Goal: Transaction & Acquisition: Purchase product/service

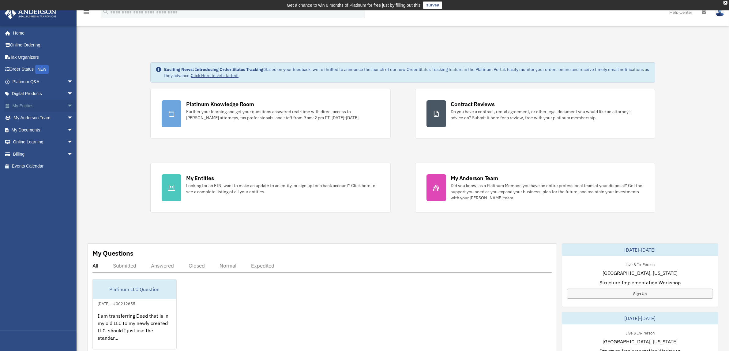
click at [24, 105] on link "My Entities arrow_drop_down" at bounding box center [43, 106] width 78 height 12
click at [67, 103] on span "arrow_drop_down" at bounding box center [73, 106] width 12 height 13
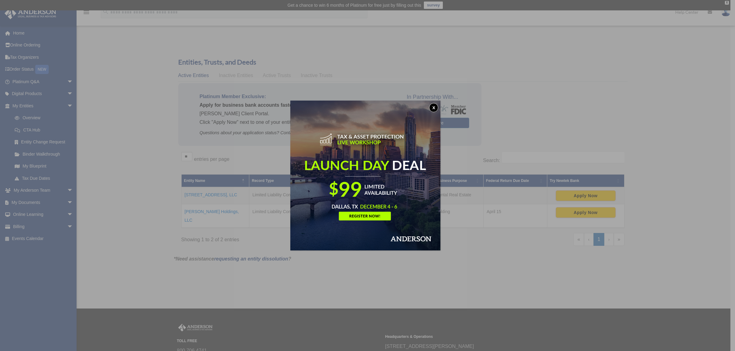
click at [435, 107] on button "x" at bounding box center [433, 107] width 9 height 9
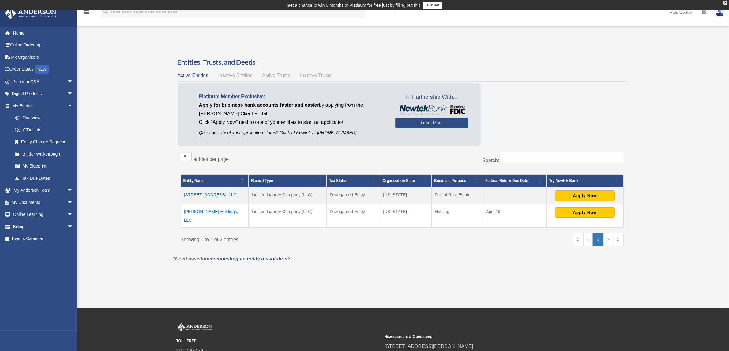
click at [207, 213] on td "Montgomery Holdings, LLC" at bounding box center [215, 217] width 68 height 24
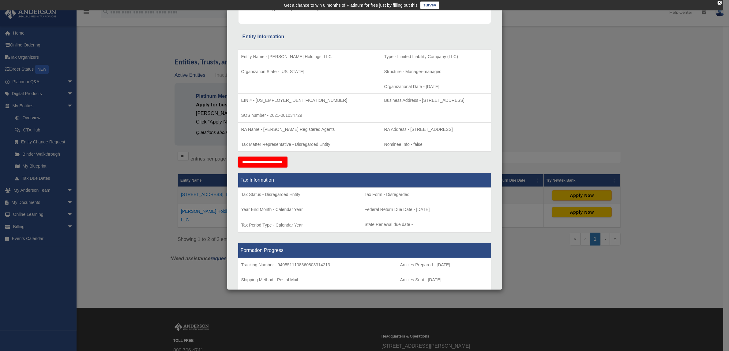
scroll to position [77, 0]
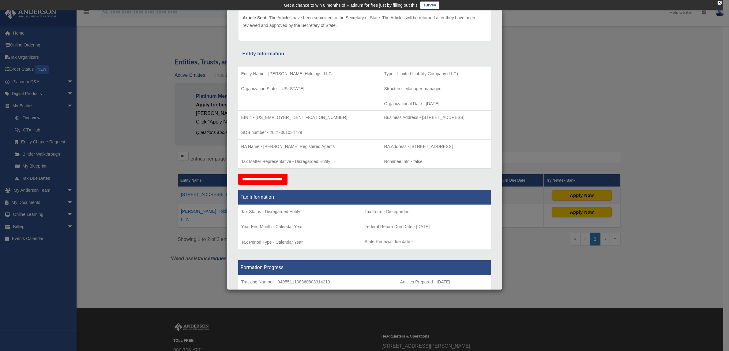
drag, startPoint x: 381, startPoint y: 117, endPoint x: 458, endPoint y: 118, distance: 77.5
click at [458, 118] on p "Business Address - 1718 Capitol Ave., Cheyenne, Wy 82001" at bounding box center [436, 118] width 104 height 8
copy p "1718 Capitol Ave., Cheyenne, Wy 82001"
click at [457, 132] on td "Business Address - 1718 Capitol Ave., Cheyenne, Wy 82001" at bounding box center [436, 125] width 110 height 29
drag, startPoint x: 380, startPoint y: 116, endPoint x: 458, endPoint y: 117, distance: 78.1
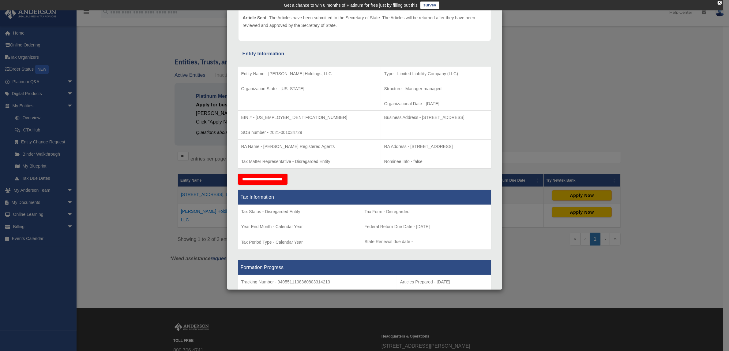
click at [458, 117] on p "Business Address - 1718 Capitol Ave., Cheyenne, Wy 82001" at bounding box center [436, 118] width 104 height 8
copy p "1718 Capitol Ave., Cheyenne, Wy 82001"
click at [107, 176] on div "Details × Articles Sent Organizational Date" at bounding box center [364, 175] width 729 height 351
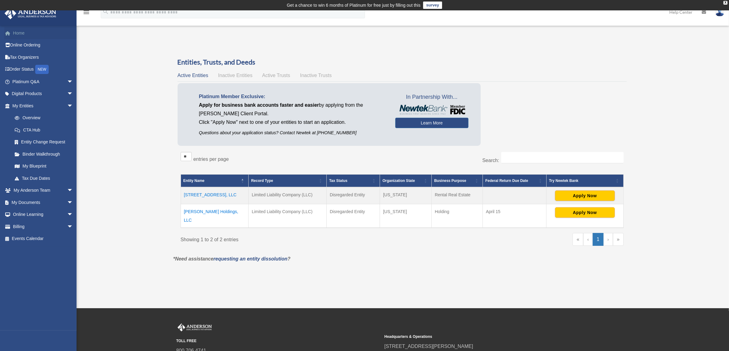
click at [18, 31] on link "Home" at bounding box center [43, 33] width 78 height 12
click at [21, 68] on link "Order Status NEW" at bounding box center [43, 69] width 78 height 13
click at [24, 233] on link "Billing arrow_drop_down" at bounding box center [42, 227] width 77 height 12
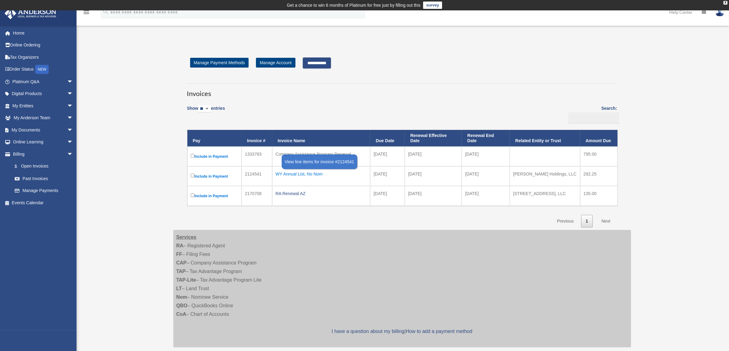
drag, startPoint x: 599, startPoint y: 194, endPoint x: 340, endPoint y: 178, distance: 259.5
click at [338, 177] on tbody "Include in Payment 1333783 Company Assistance Program Renewal 2023-09-10 2023-1…" at bounding box center [402, 177] width 430 height 60
click at [344, 178] on div "WY Annual List, No Nom" at bounding box center [322, 174] width 92 height 9
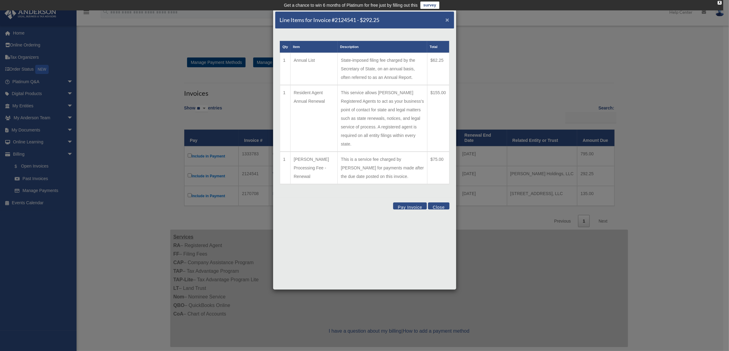
click at [447, 19] on span "×" at bounding box center [447, 19] width 4 height 7
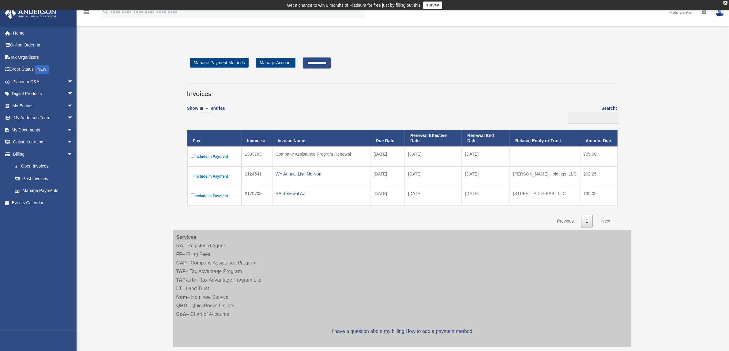
click at [631, 192] on div "**********" at bounding box center [402, 207] width 467 height 314
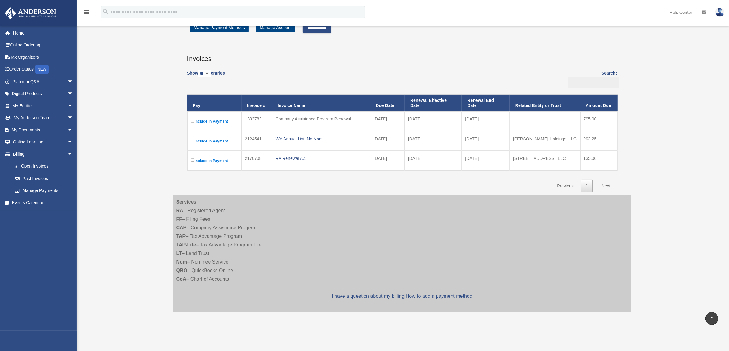
scroll to position [3, 0]
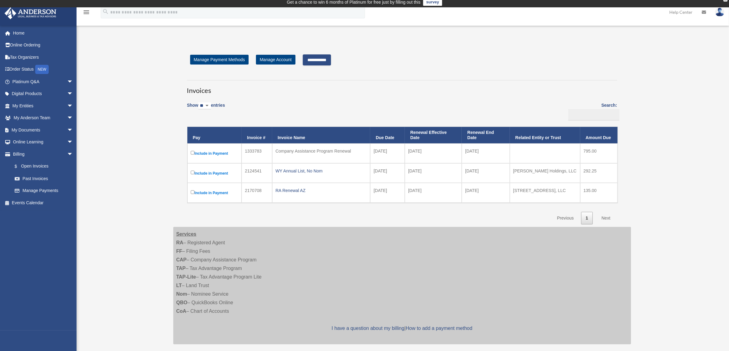
click at [331, 60] on input "**********" at bounding box center [317, 59] width 28 height 11
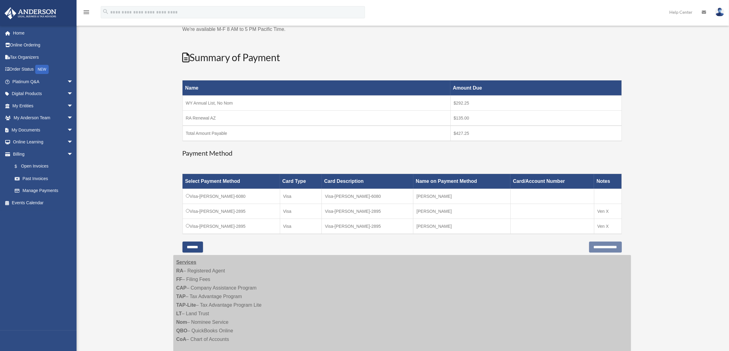
scroll to position [80, 0]
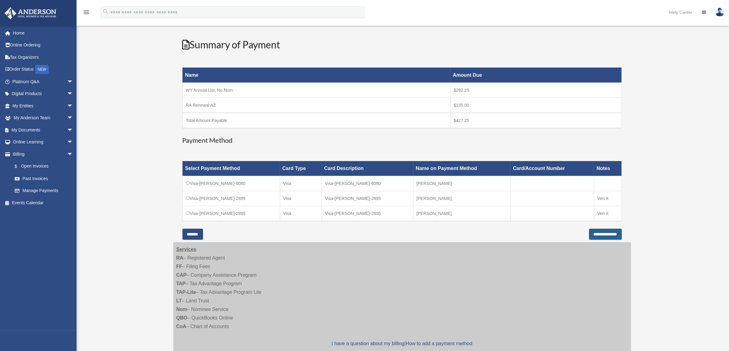
click at [592, 236] on input "**********" at bounding box center [605, 234] width 33 height 11
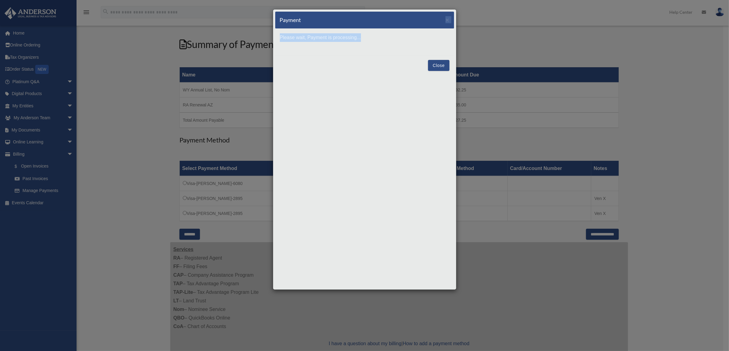
drag, startPoint x: 412, startPoint y: 32, endPoint x: 412, endPoint y: 39, distance: 6.1
click at [446, 42] on div "Payment × Please wait, Payment is processing... Close" at bounding box center [365, 149] width 184 height 281
click at [412, 39] on p "Please wait, Payment is processing..." at bounding box center [365, 37] width 170 height 9
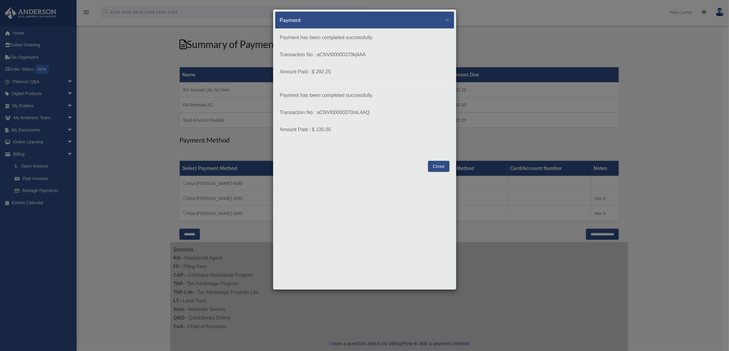
click at [435, 162] on button "Close" at bounding box center [438, 166] width 21 height 11
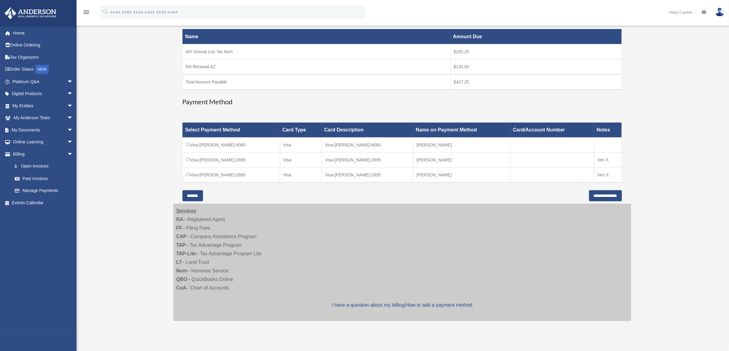
scroll to position [118, 0]
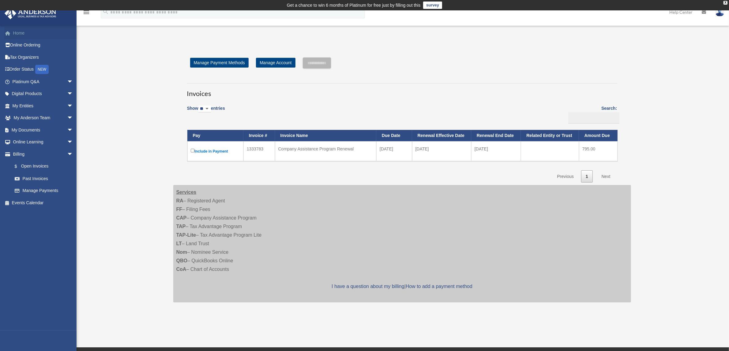
click at [21, 32] on link "Home" at bounding box center [43, 33] width 78 height 12
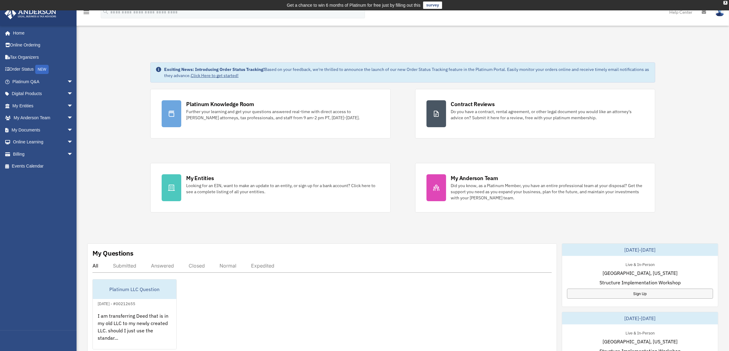
drag, startPoint x: 329, startPoint y: 7, endPoint x: 418, endPoint y: 4, distance: 88.8
click at [418, 4] on div "Get a chance to win 6 months of Platinum for free just by filling out this" at bounding box center [354, 5] width 134 height 7
